Goal: Task Accomplishment & Management: Manage account settings

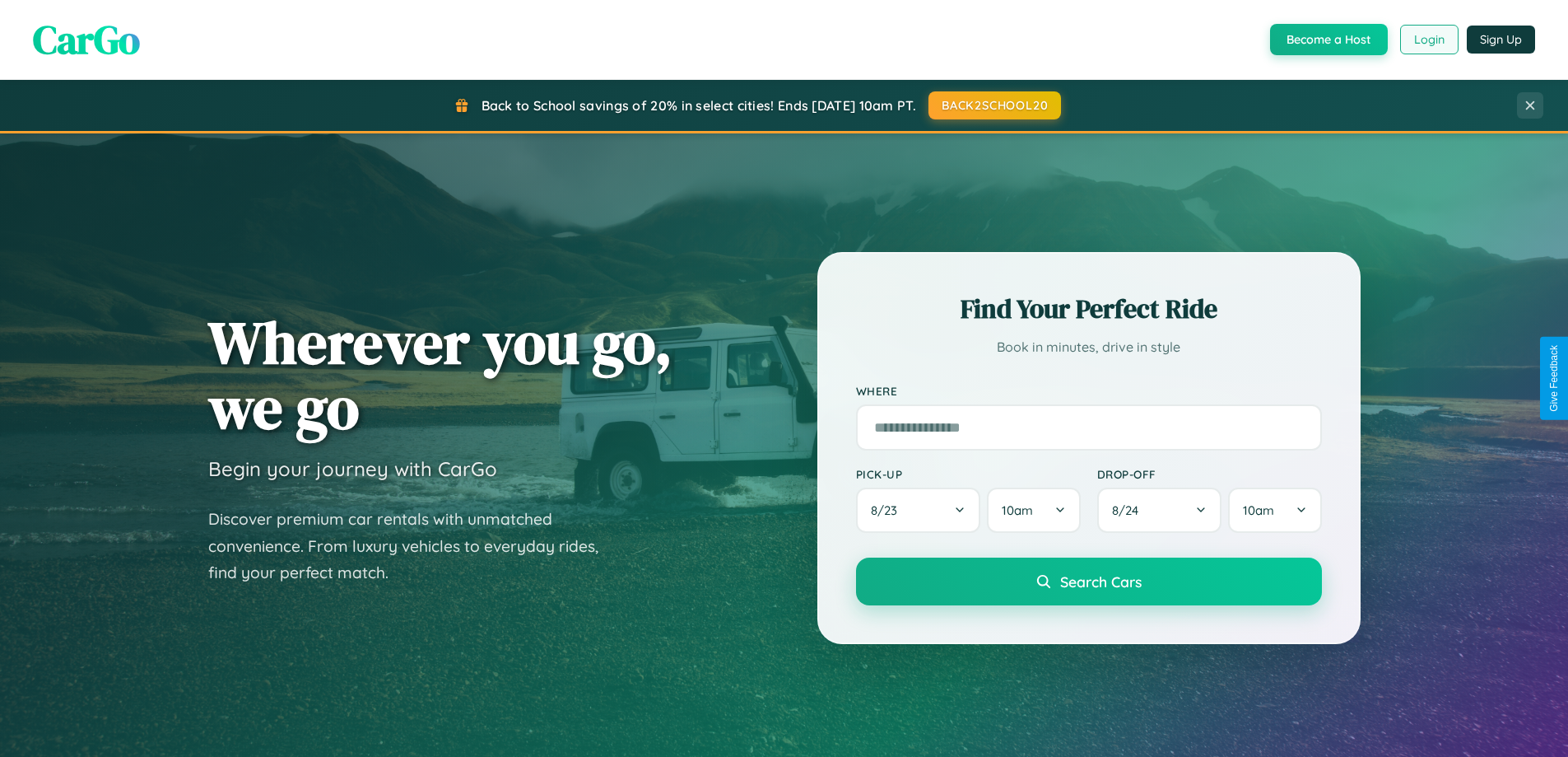
click at [1428, 40] on button "Login" at bounding box center [1429, 40] width 59 height 30
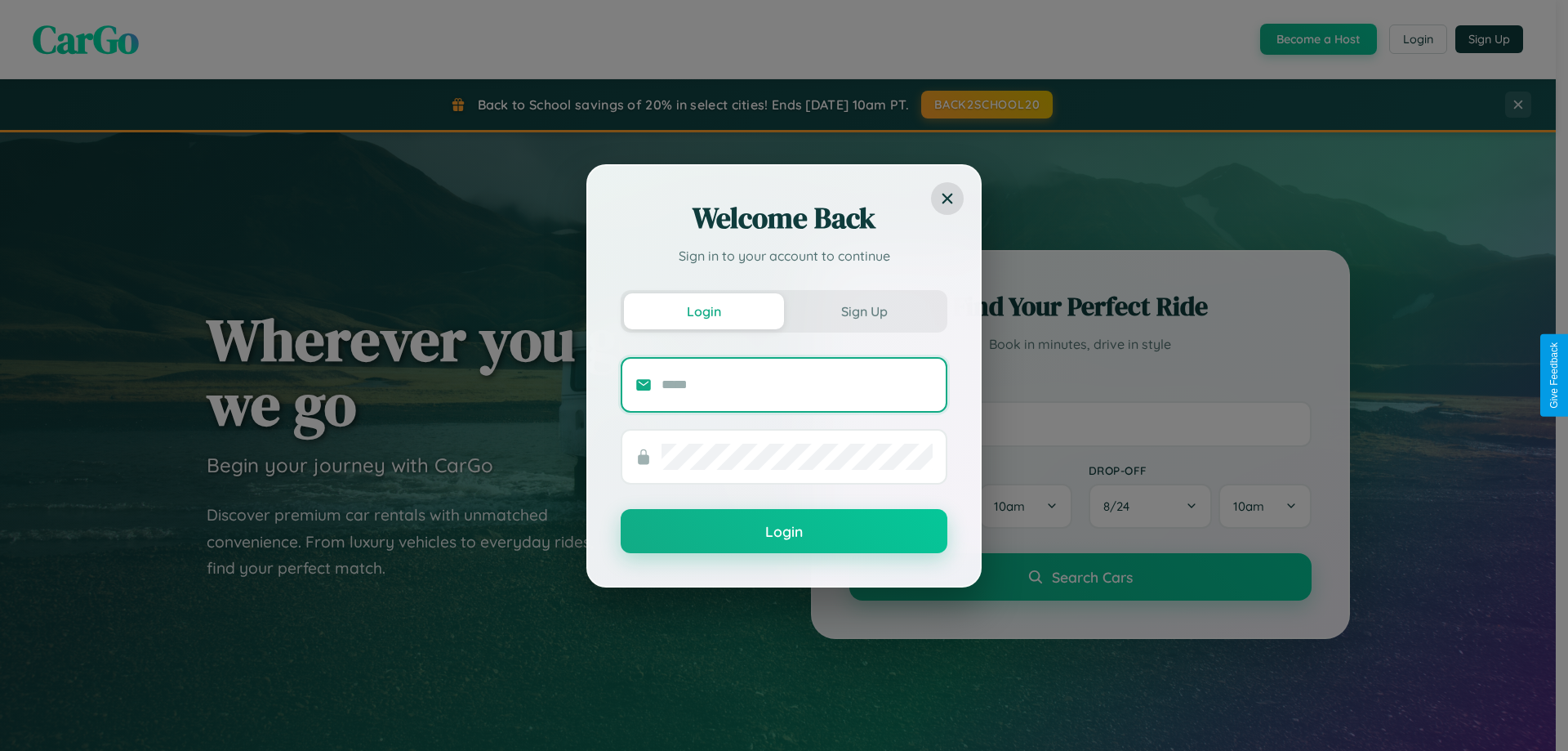
click at [797, 384] on input "text" at bounding box center [797, 384] width 271 height 26
type input "**********"
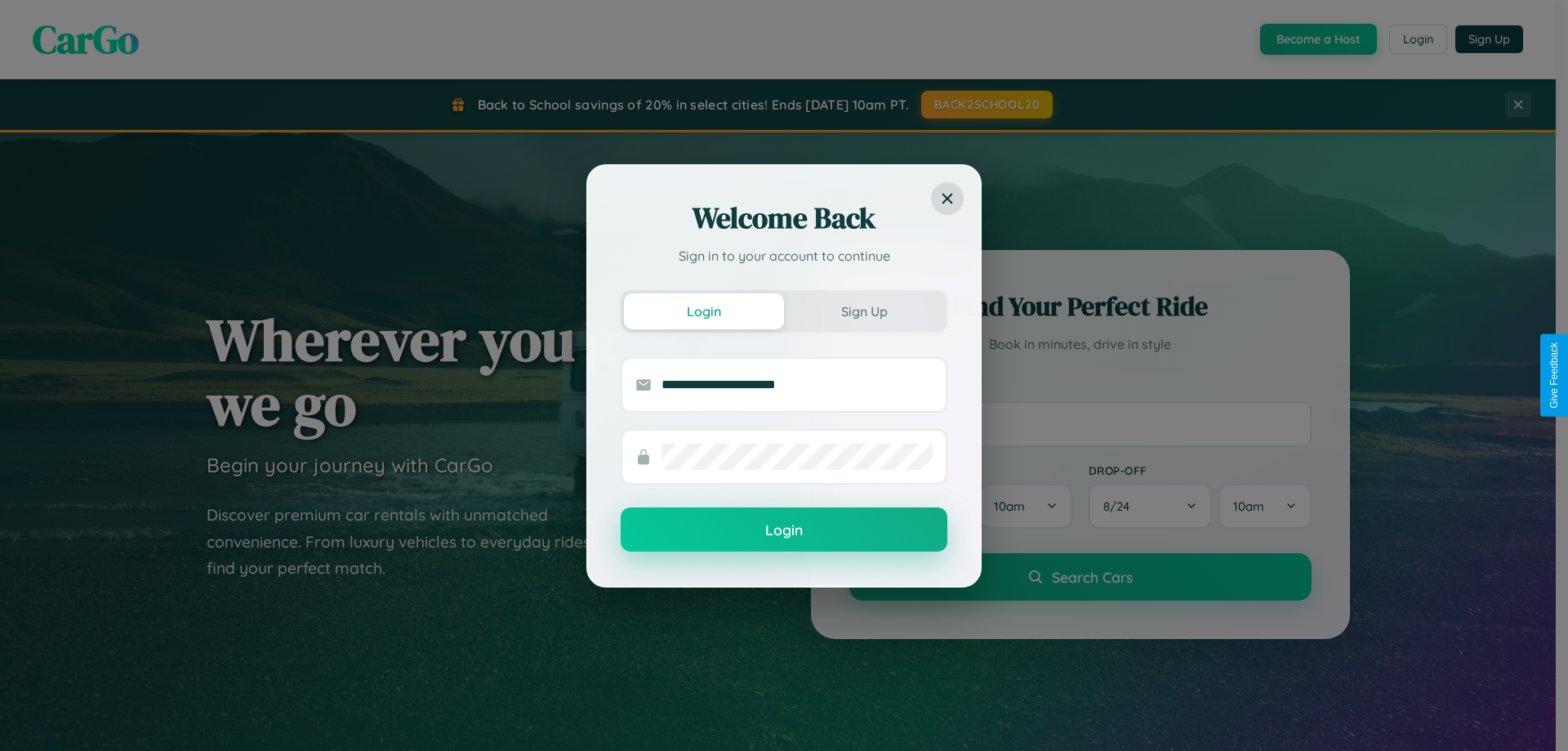
click at [784, 530] on button "Login" at bounding box center [784, 530] width 327 height 44
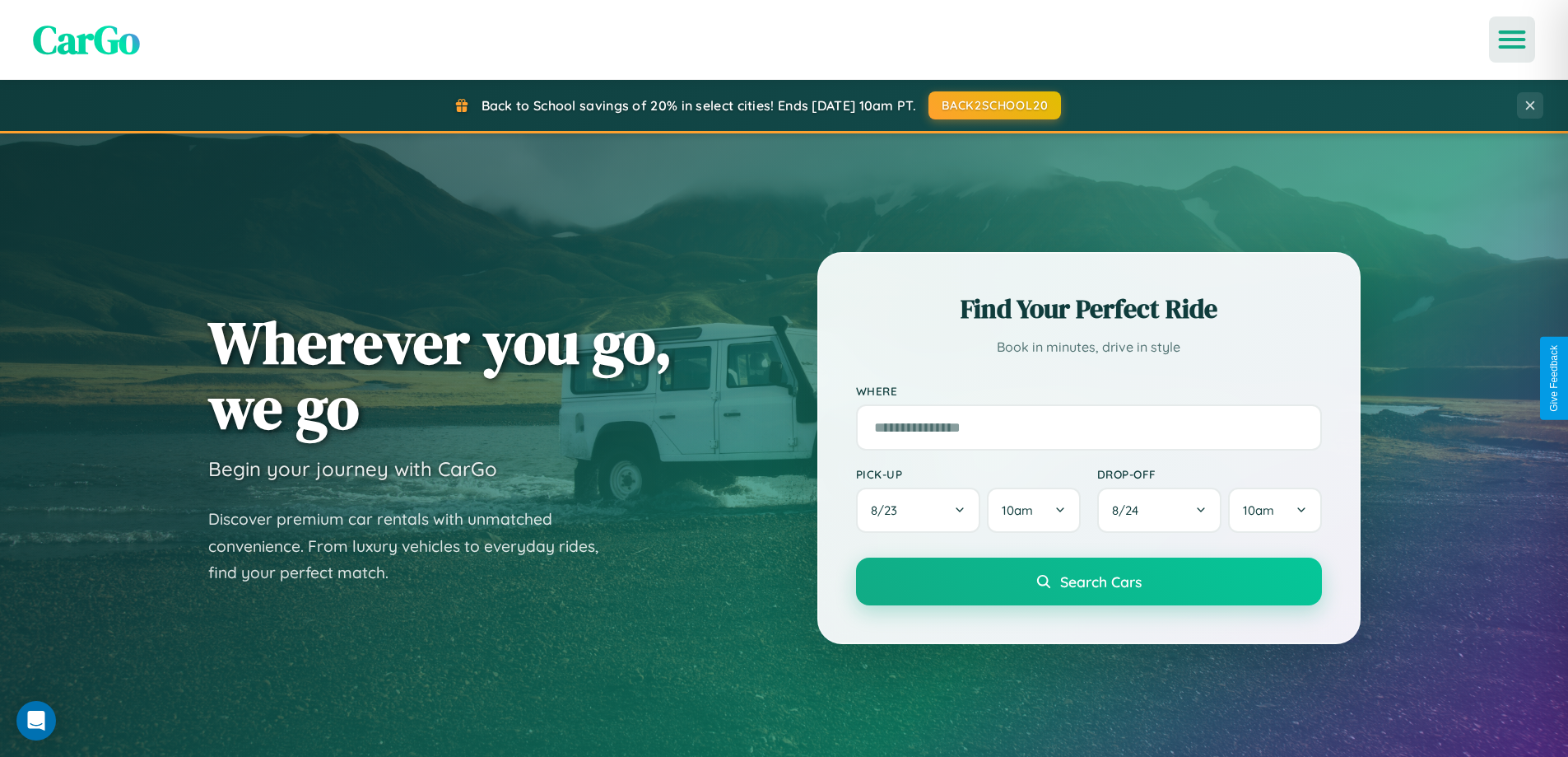
click at [1512, 40] on icon "Open menu" at bounding box center [1512, 39] width 24 height 14
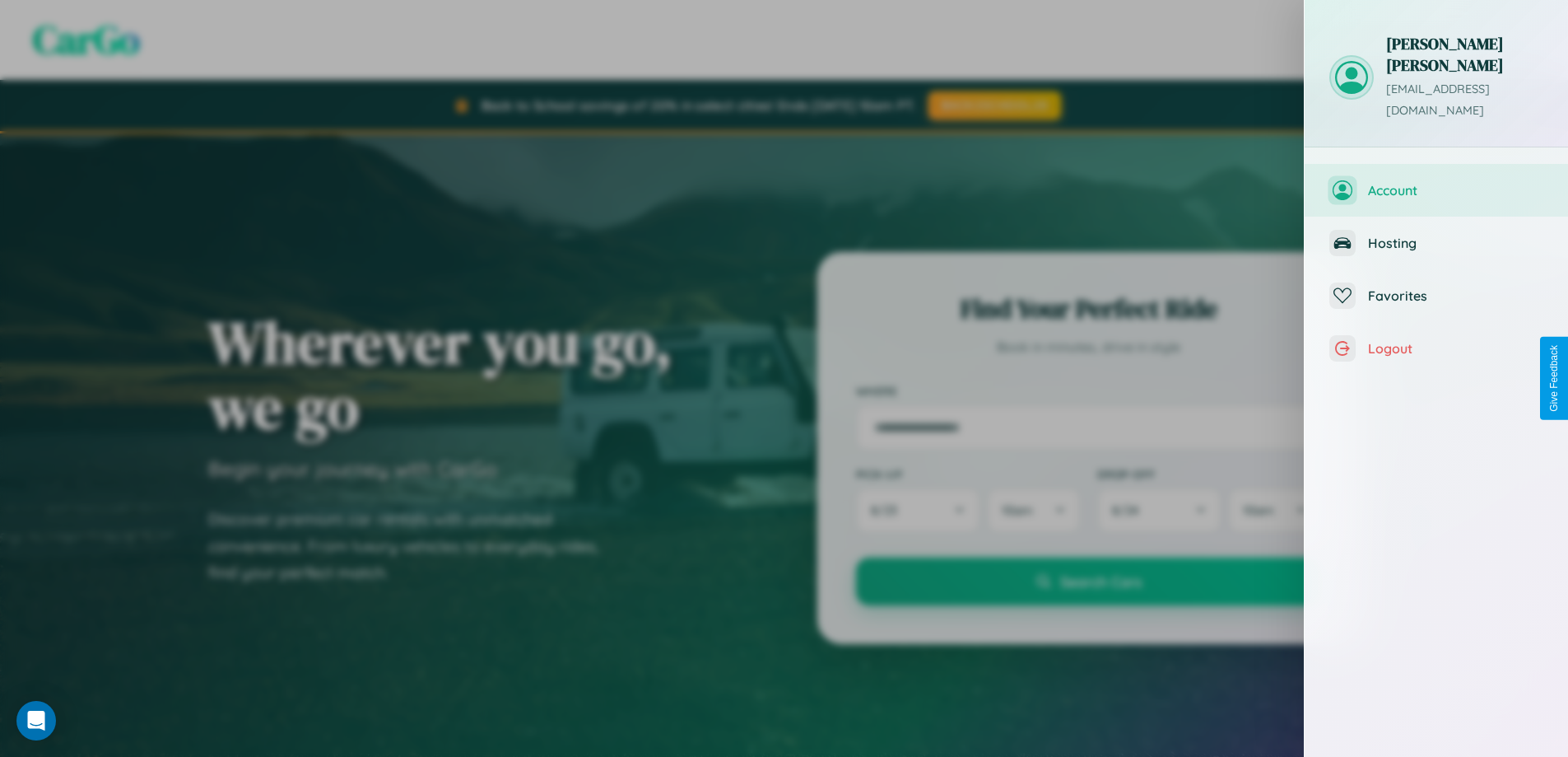
click at [1437, 182] on span "Account" at bounding box center [1456, 189] width 176 height 16
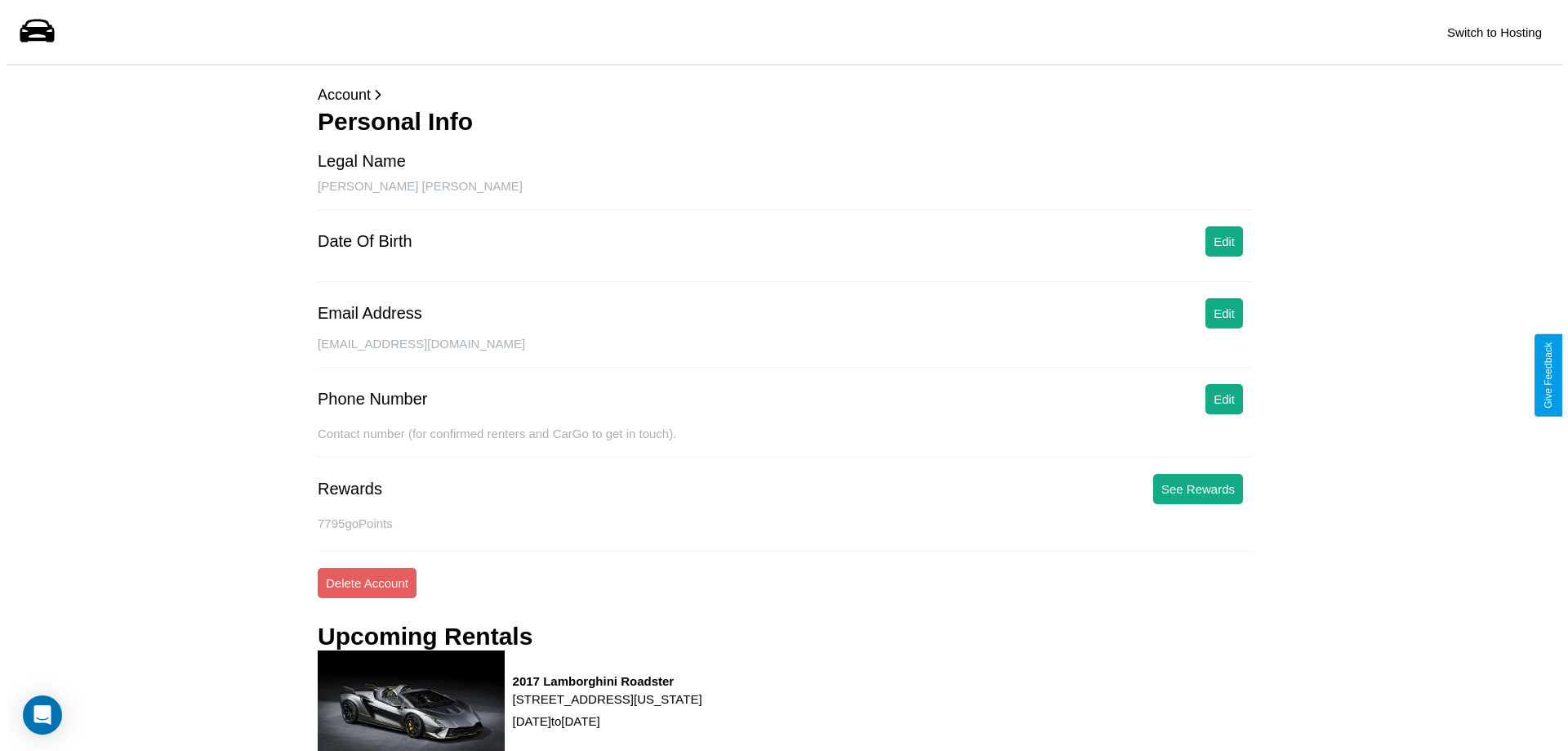
scroll to position [208, 0]
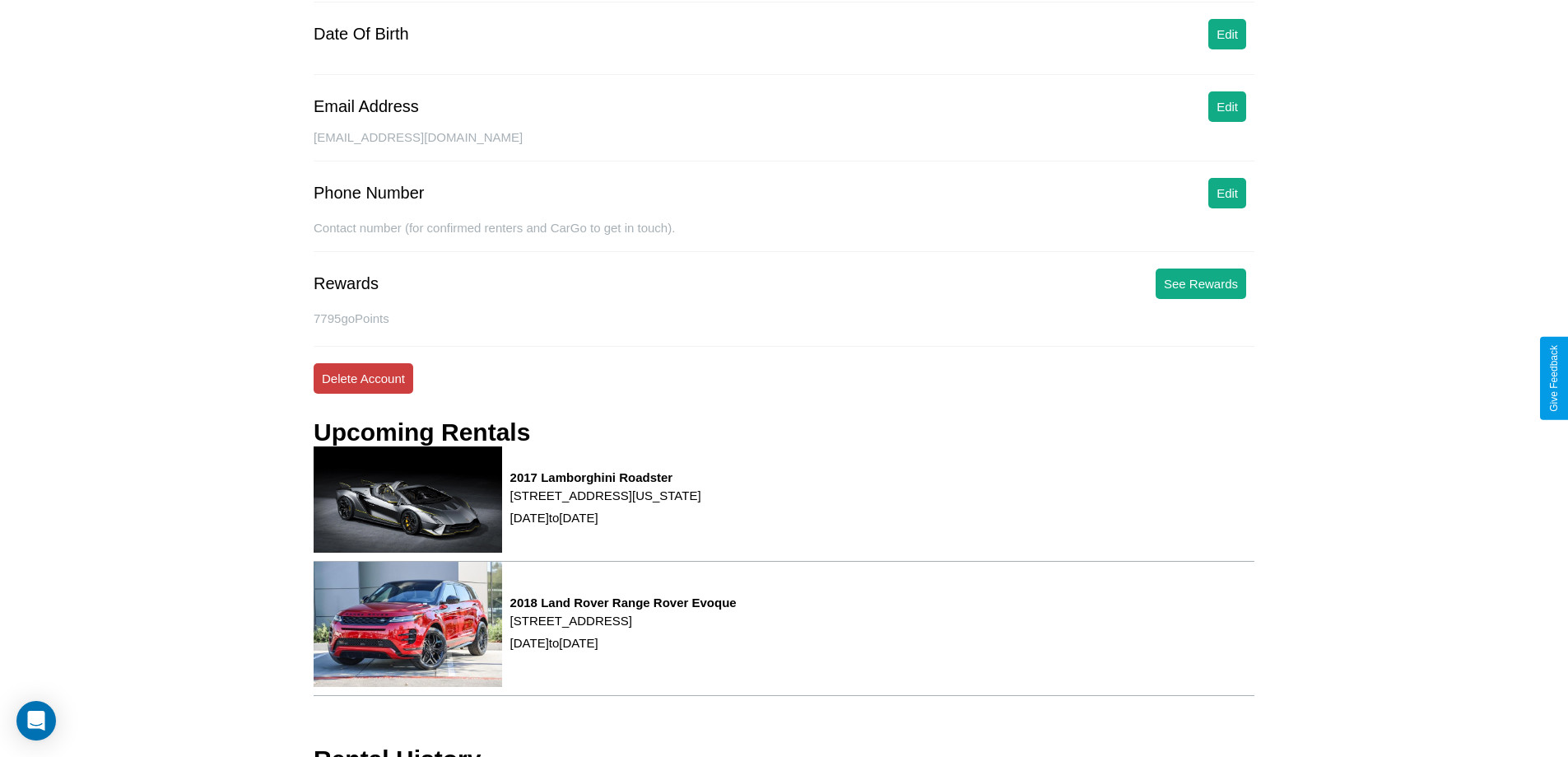
click at [363, 378] on button "Delete Account" at bounding box center [363, 378] width 99 height 31
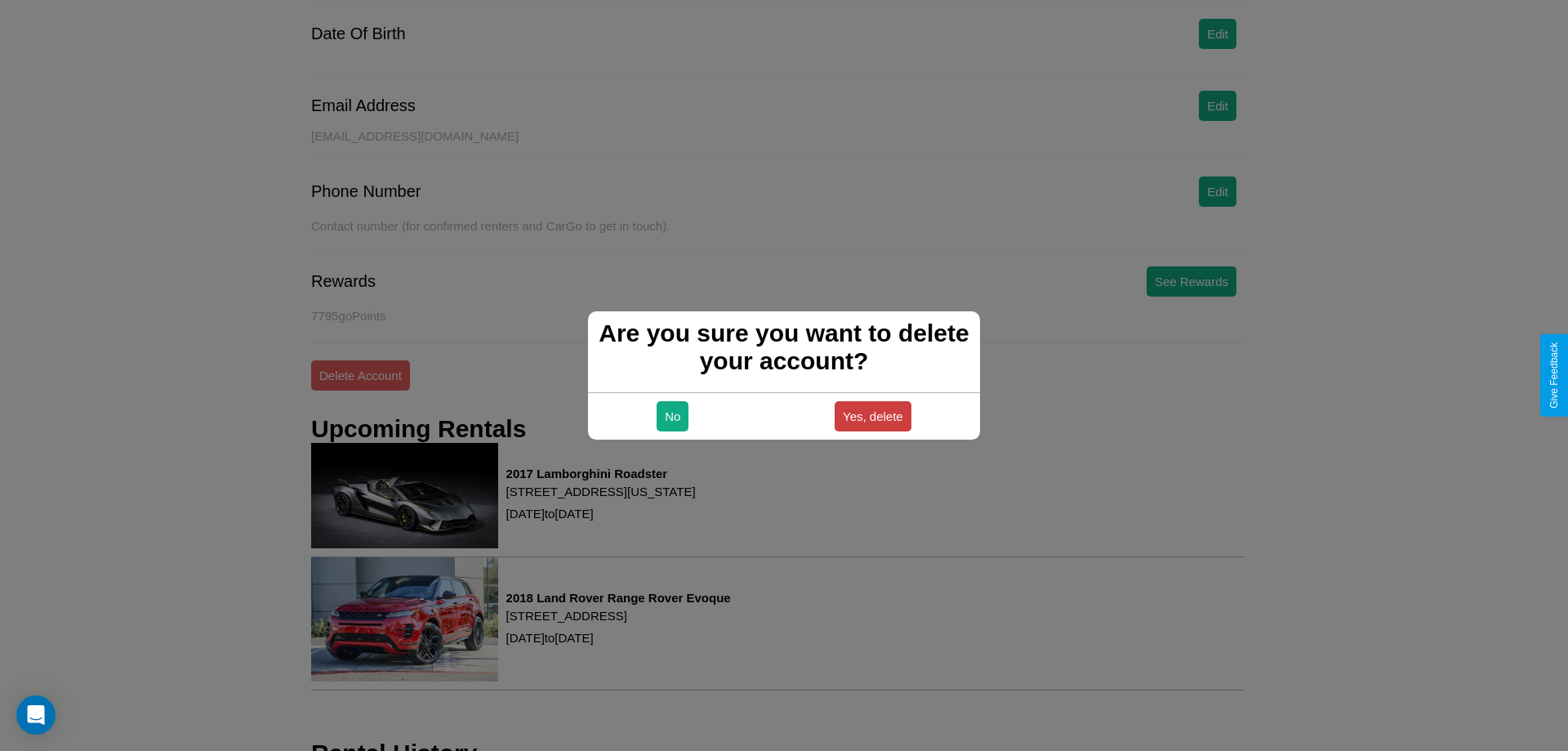
click at [873, 416] on button "Yes, delete" at bounding box center [873, 417] width 77 height 31
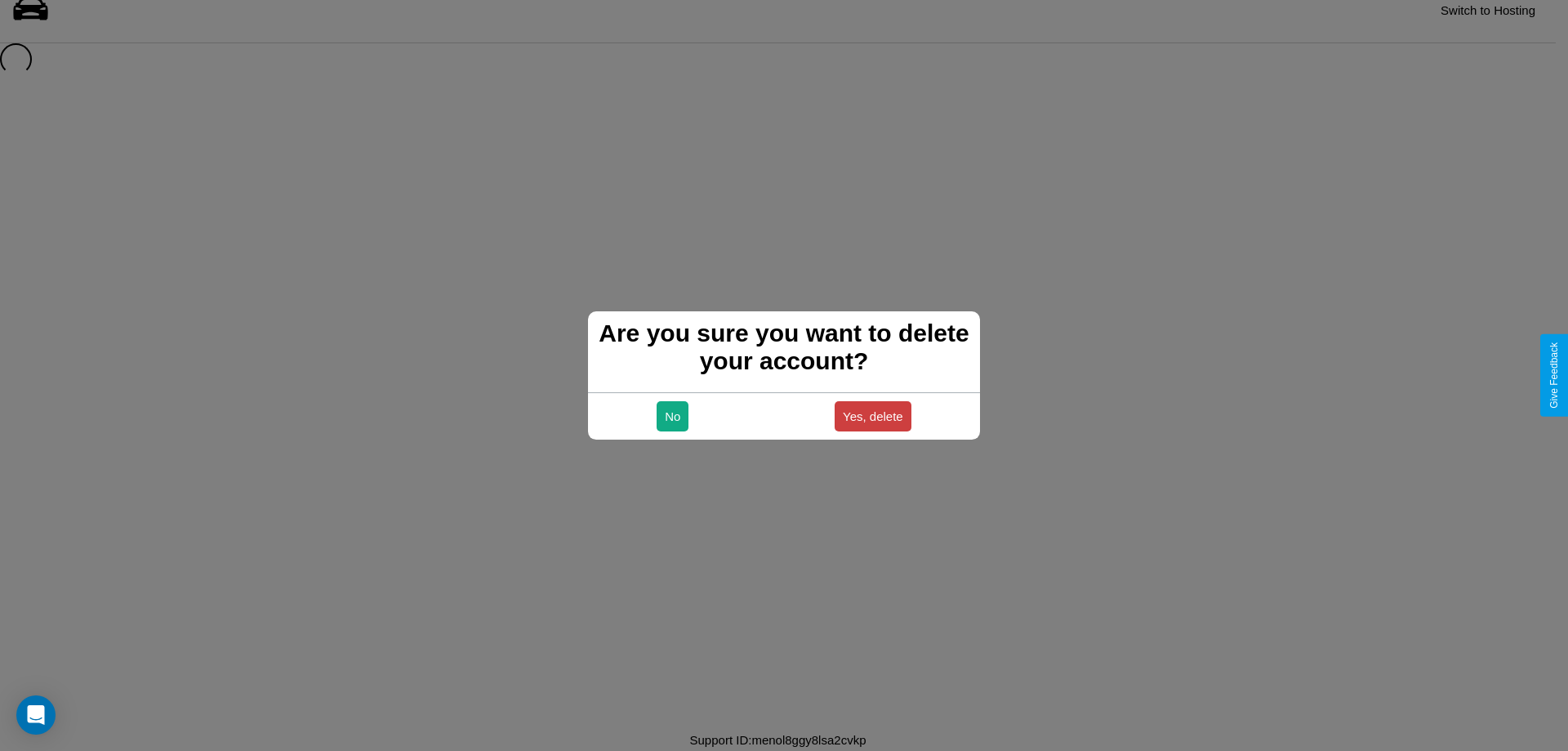
scroll to position [22, 0]
